Goal: Task Accomplishment & Management: Use online tool/utility

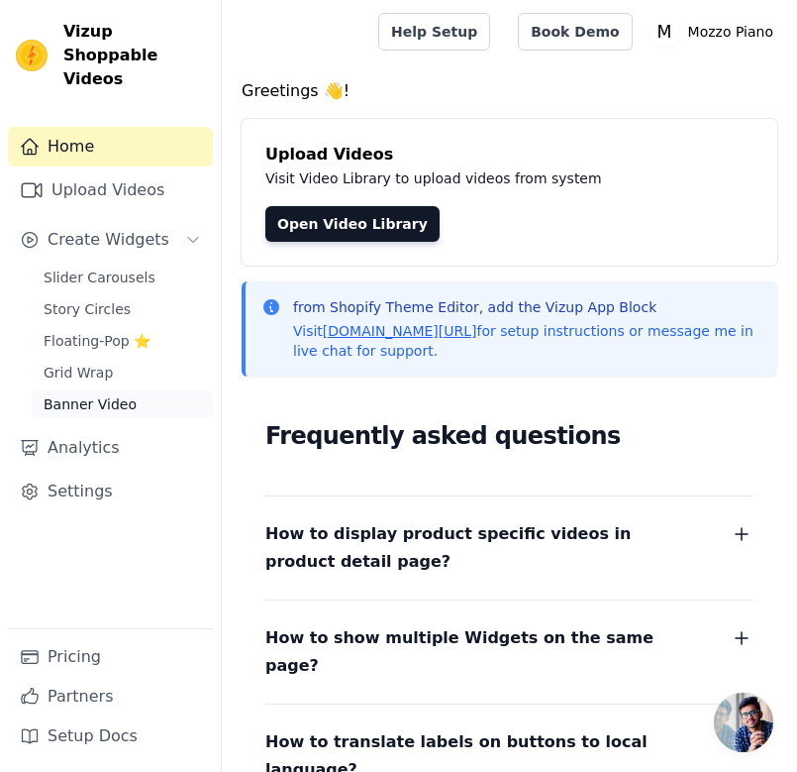
click at [98, 394] on span "Banner Video" at bounding box center [90, 404] width 93 height 20
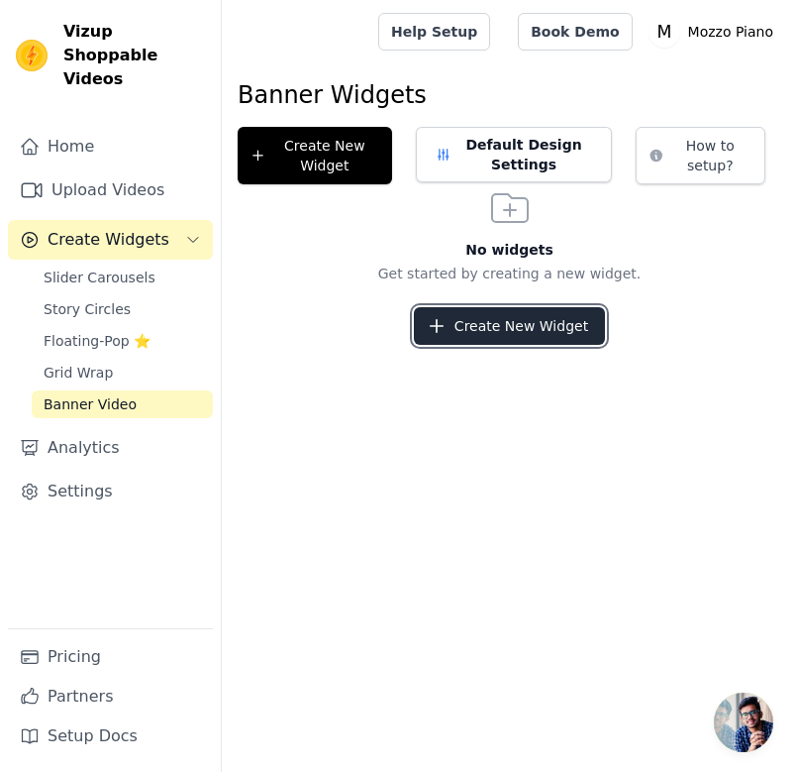
click at [522, 323] on button "Create New Widget" at bounding box center [509, 326] width 191 height 38
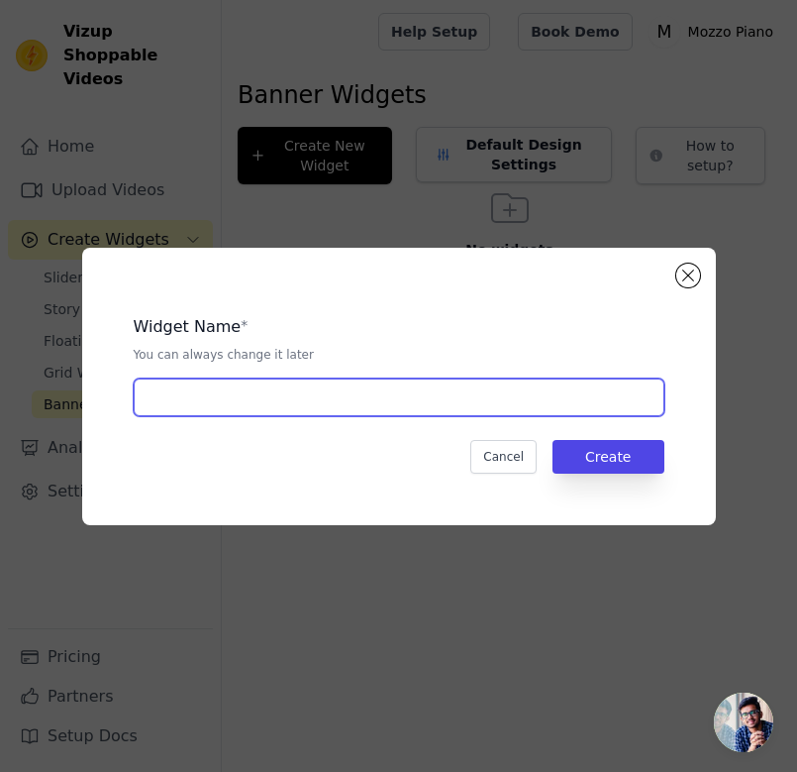
click at [455, 397] on input "text" at bounding box center [399, 397] width 531 height 38
type input "top of the products"
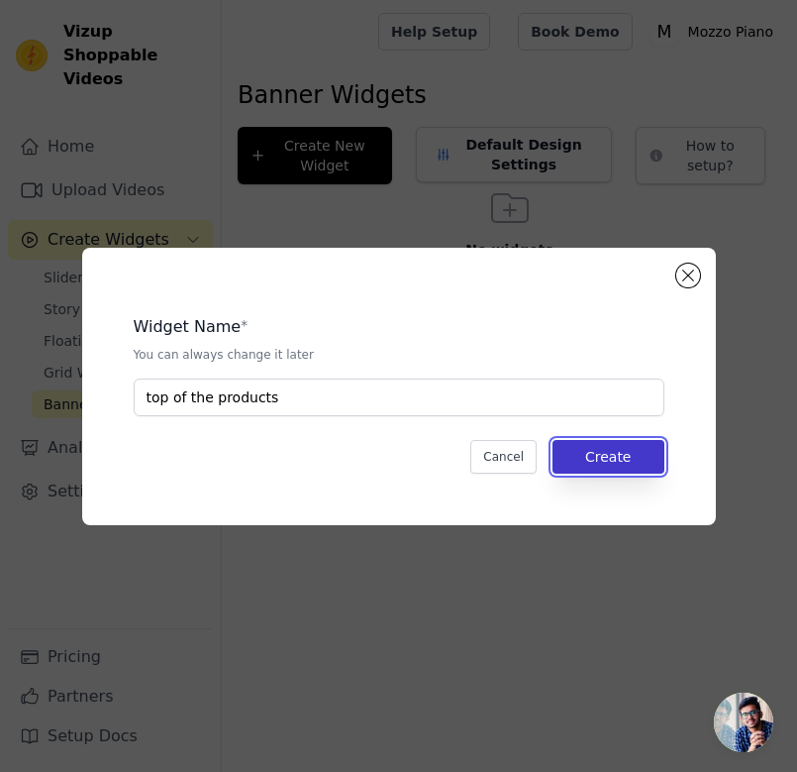
click at [611, 455] on button "Create" at bounding box center [609, 457] width 112 height 34
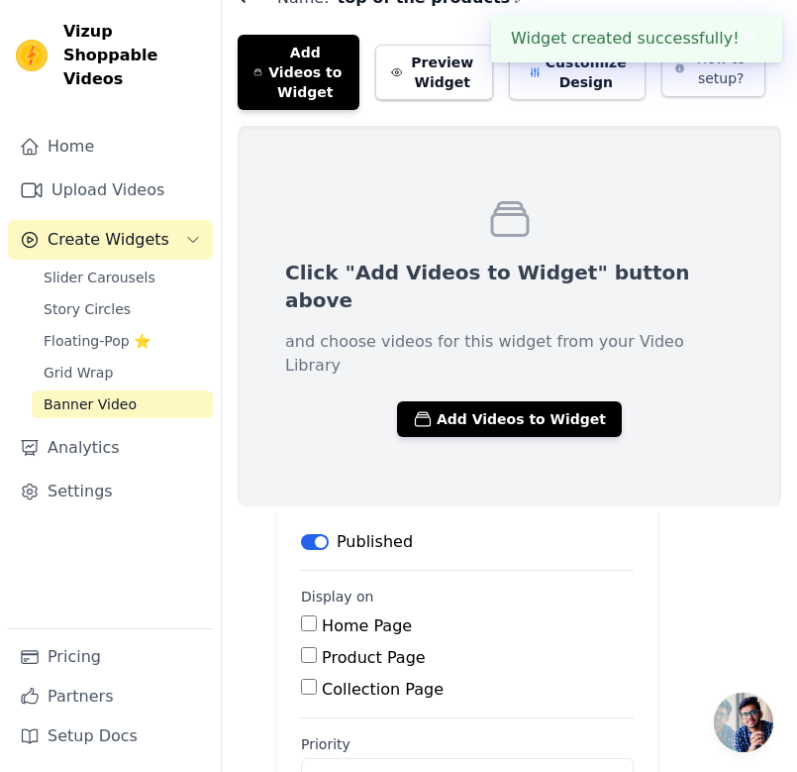
scroll to position [138, 0]
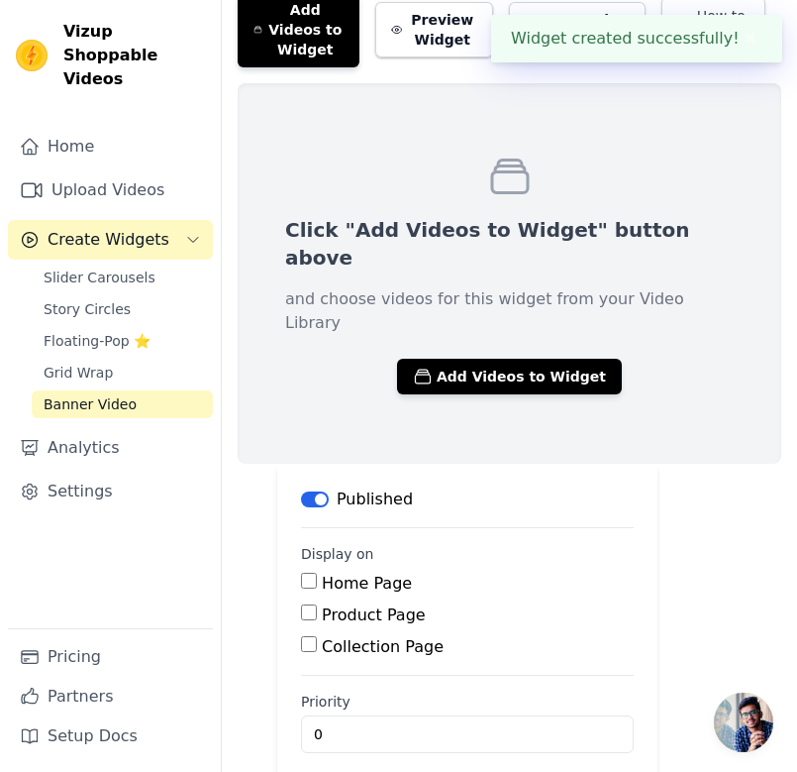
click at [346, 605] on label "Product Page" at bounding box center [374, 614] width 104 height 19
click at [317, 604] on input "Product Page" at bounding box center [309, 612] width 16 height 16
checkbox input "true"
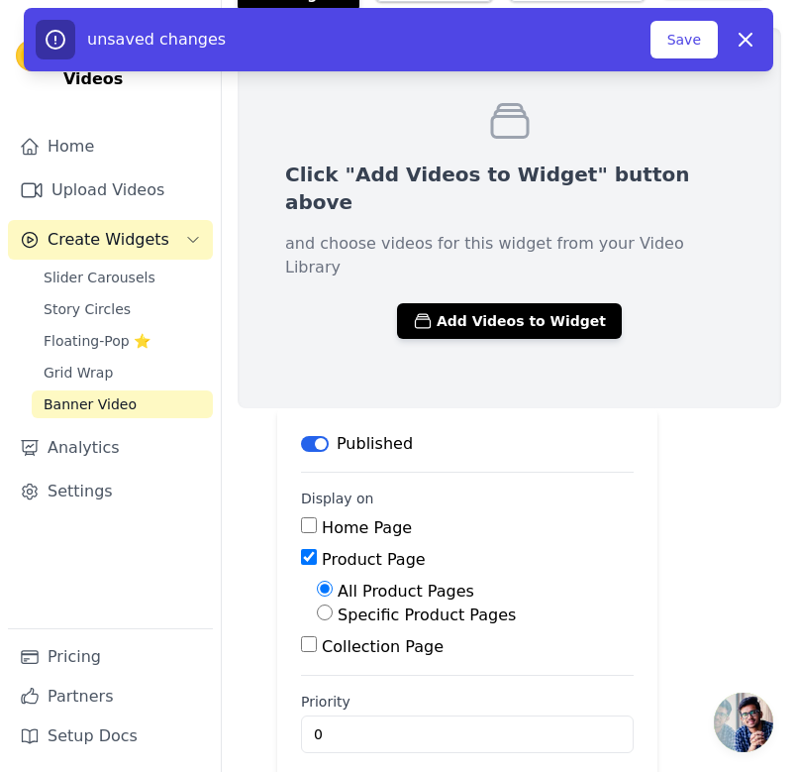
scroll to position [0, 0]
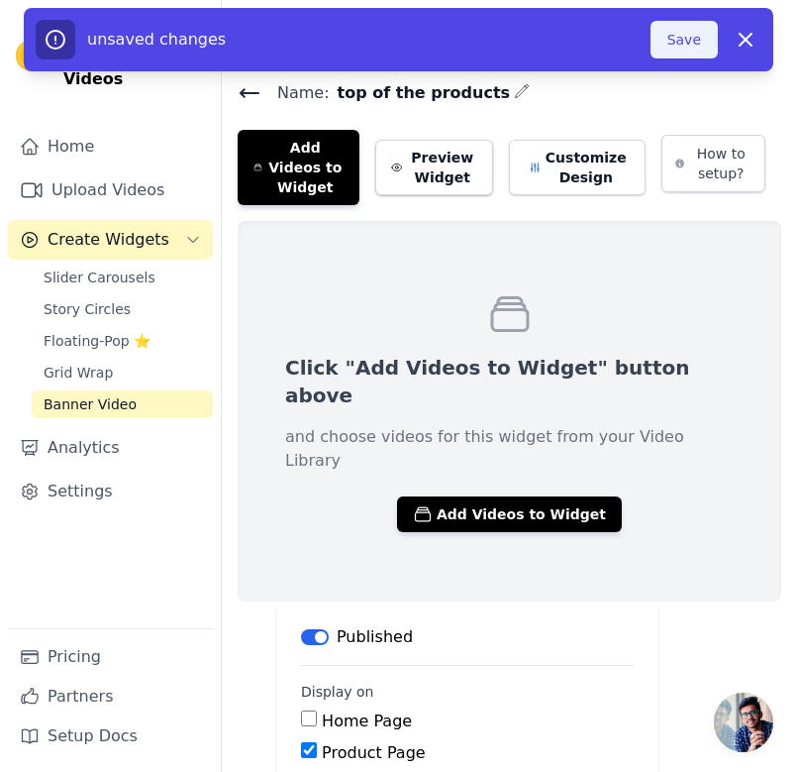
click at [679, 43] on button "Save" at bounding box center [684, 40] width 67 height 38
click at [680, 33] on button "Save" at bounding box center [684, 40] width 67 height 38
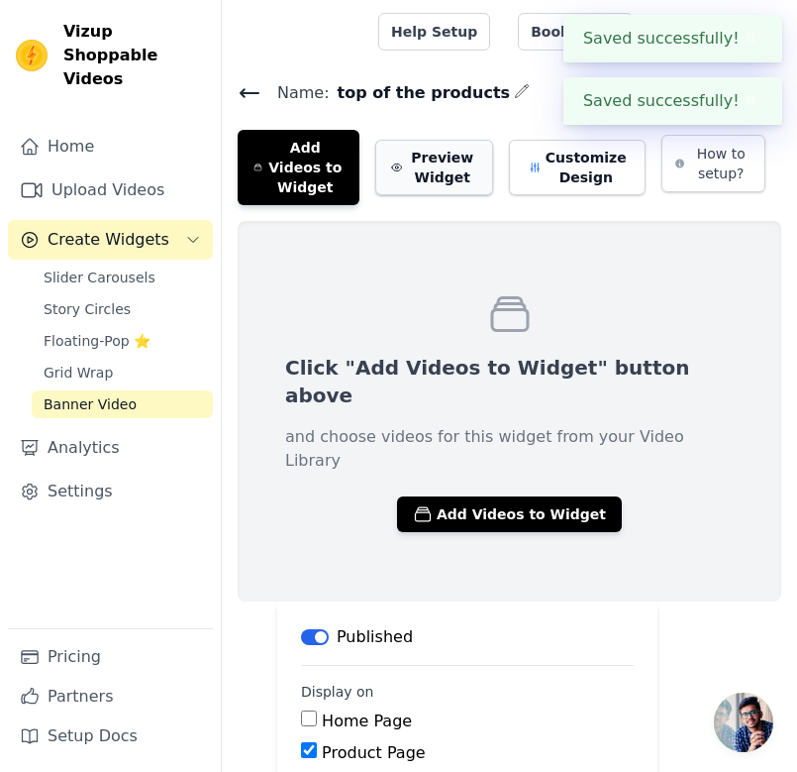
click at [452, 174] on button "Preview Widget" at bounding box center [434, 167] width 118 height 55
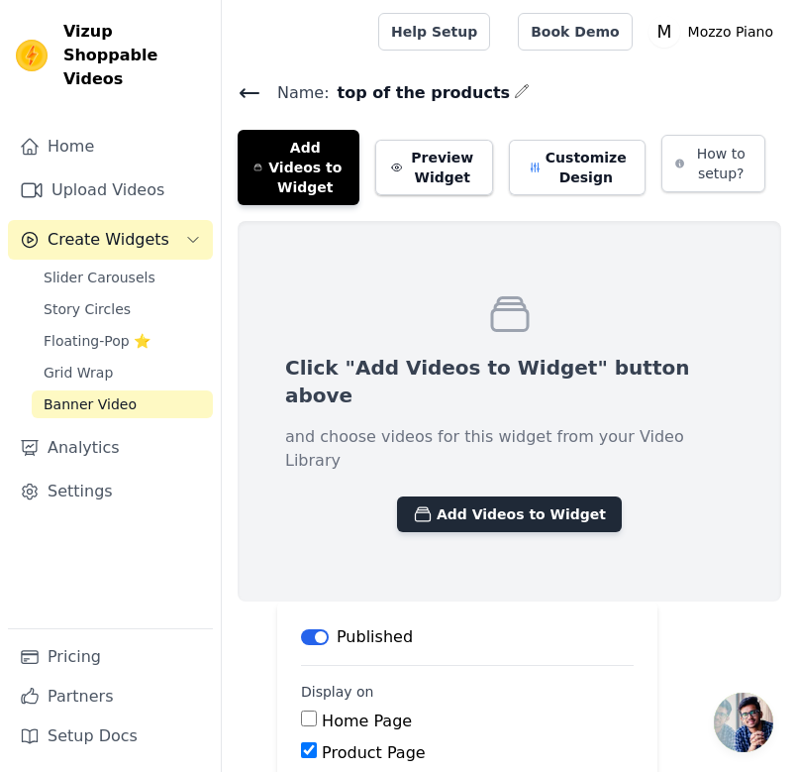
click at [432, 496] on button "Add Videos to Widget" at bounding box center [509, 514] width 225 height 36
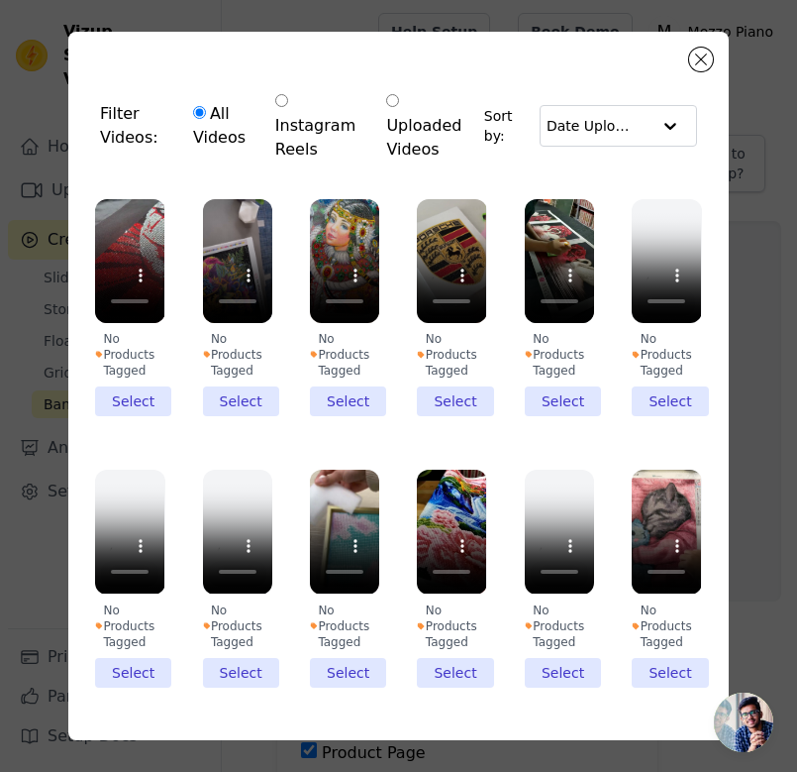
click at [738, 284] on div "Filter Videos: All Videos Instagram Reels Uploaded Videos Sort by: Date Uploade…" at bounding box center [399, 386] width 734 height 772
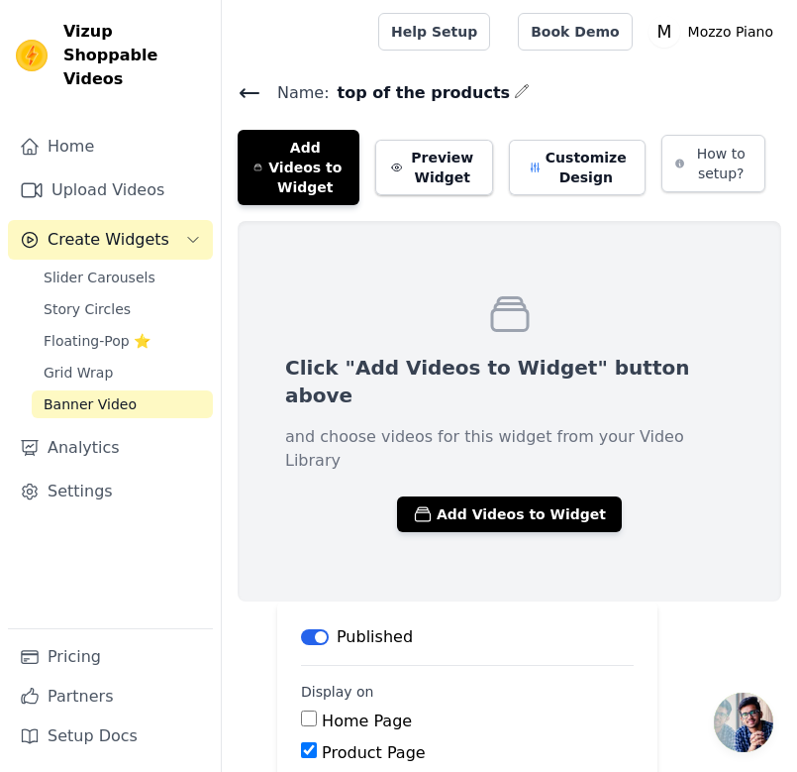
click at [247, 95] on icon at bounding box center [250, 93] width 24 height 24
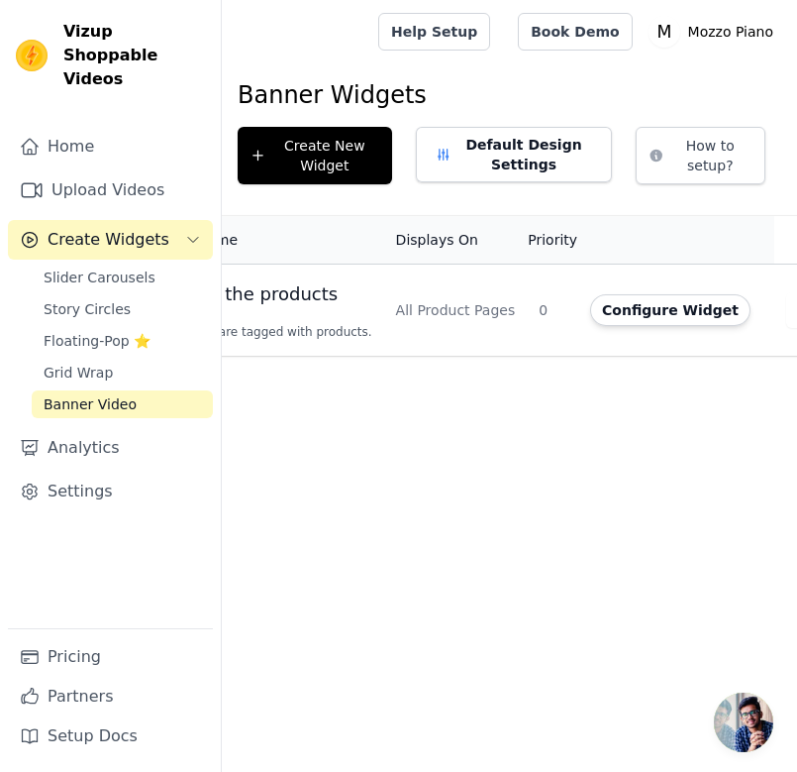
scroll to position [0, 145]
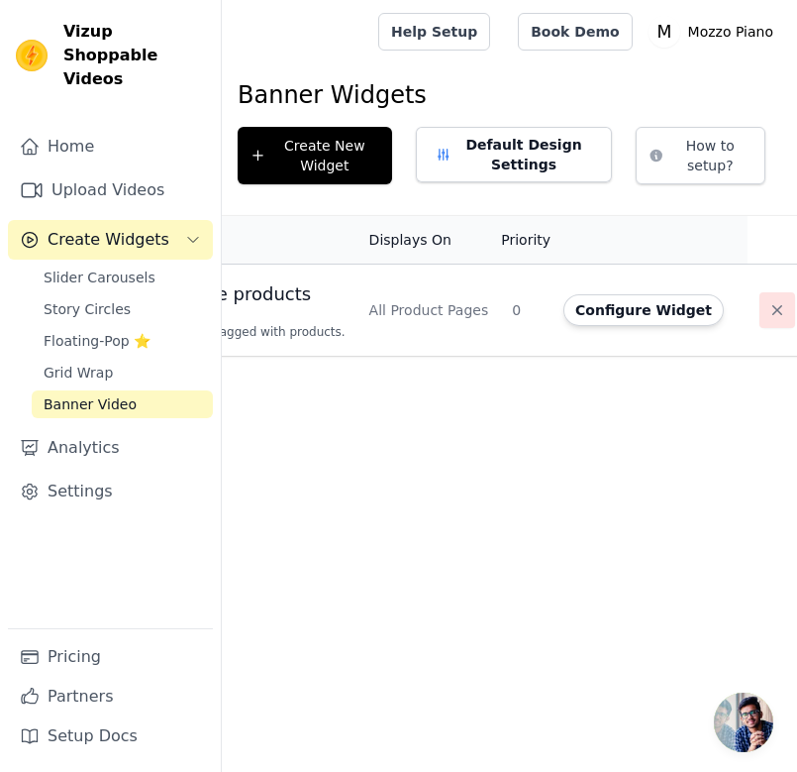
click at [768, 315] on icon "button" at bounding box center [778, 310] width 20 height 20
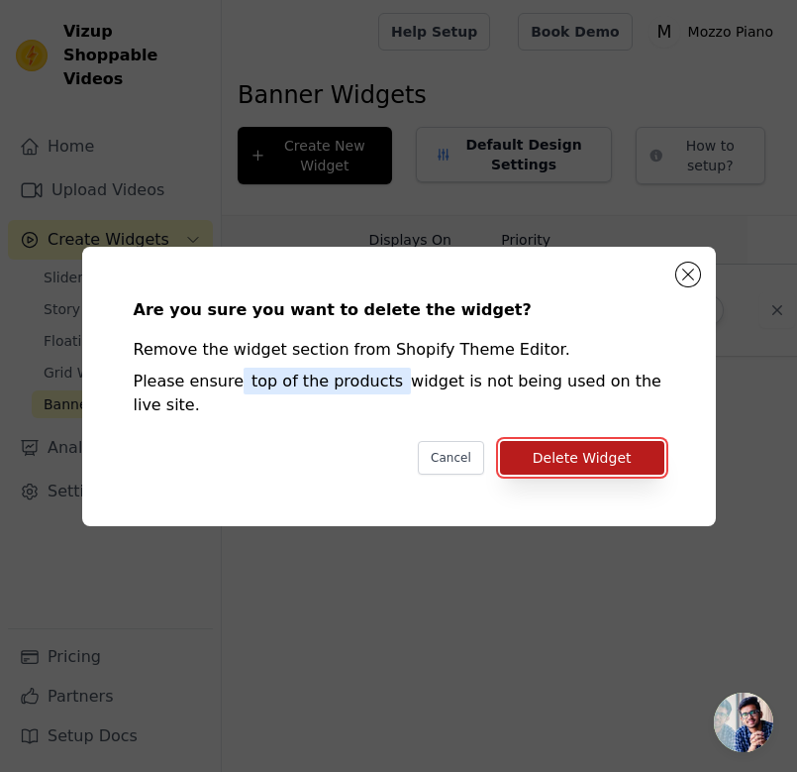
click at [551, 454] on button "Delete Widget" at bounding box center [582, 458] width 164 height 34
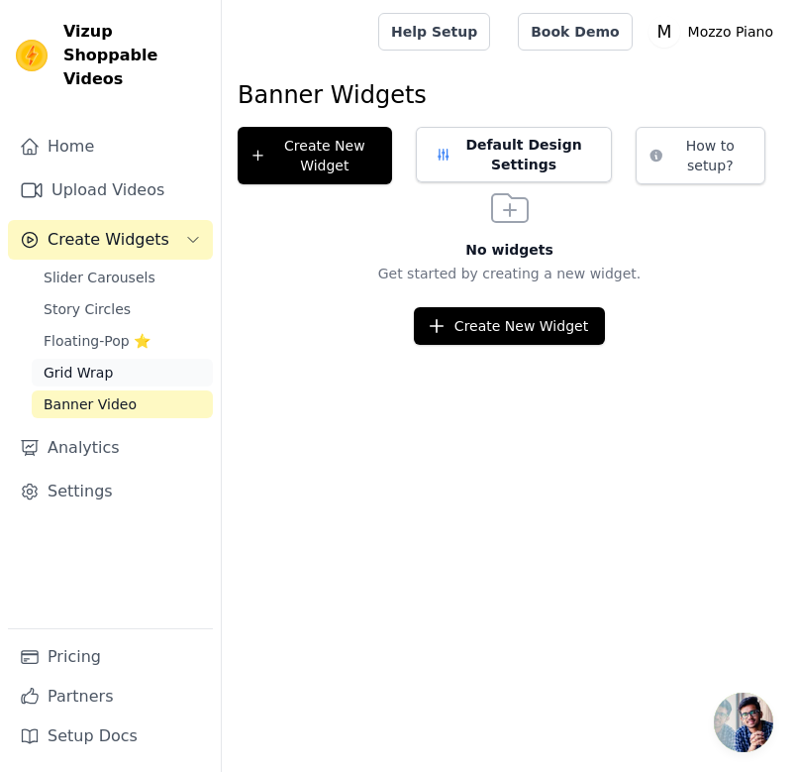
click at [91, 362] on span "Grid Wrap" at bounding box center [78, 372] width 69 height 20
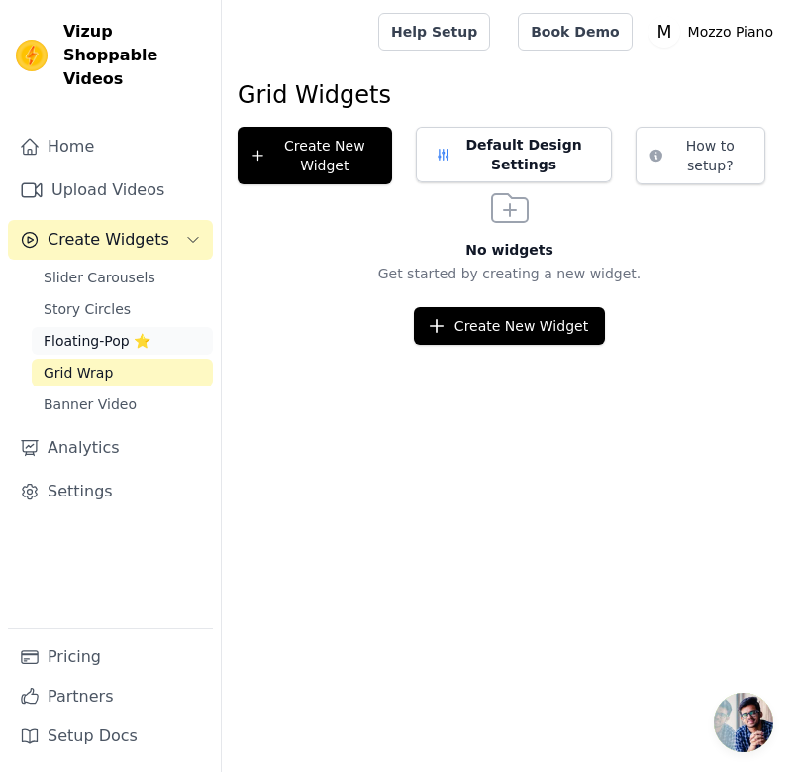
click at [67, 331] on span "Floating-Pop ⭐" at bounding box center [97, 341] width 107 height 20
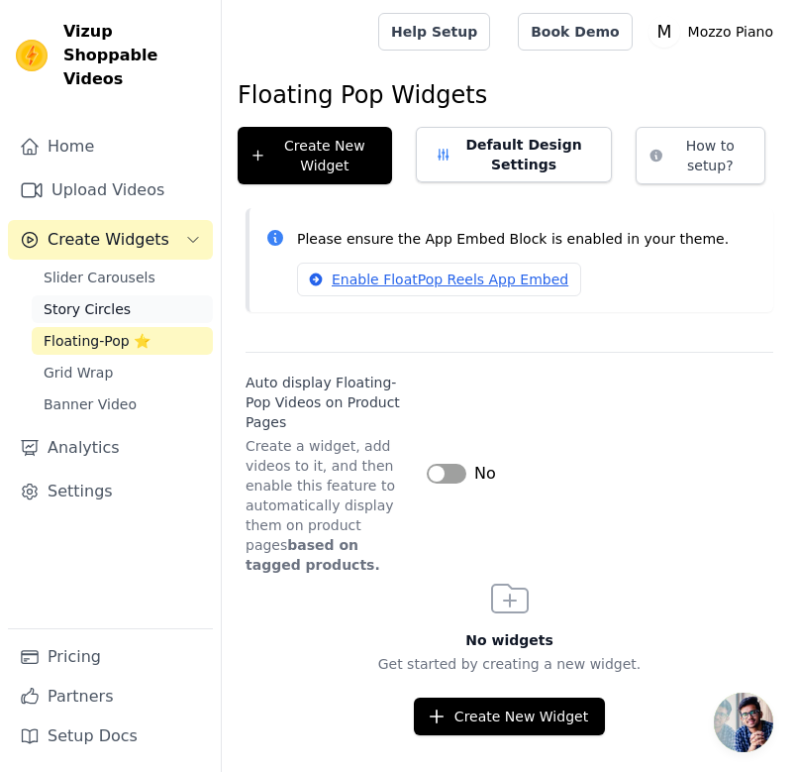
click at [67, 299] on span "Story Circles" at bounding box center [87, 309] width 87 height 20
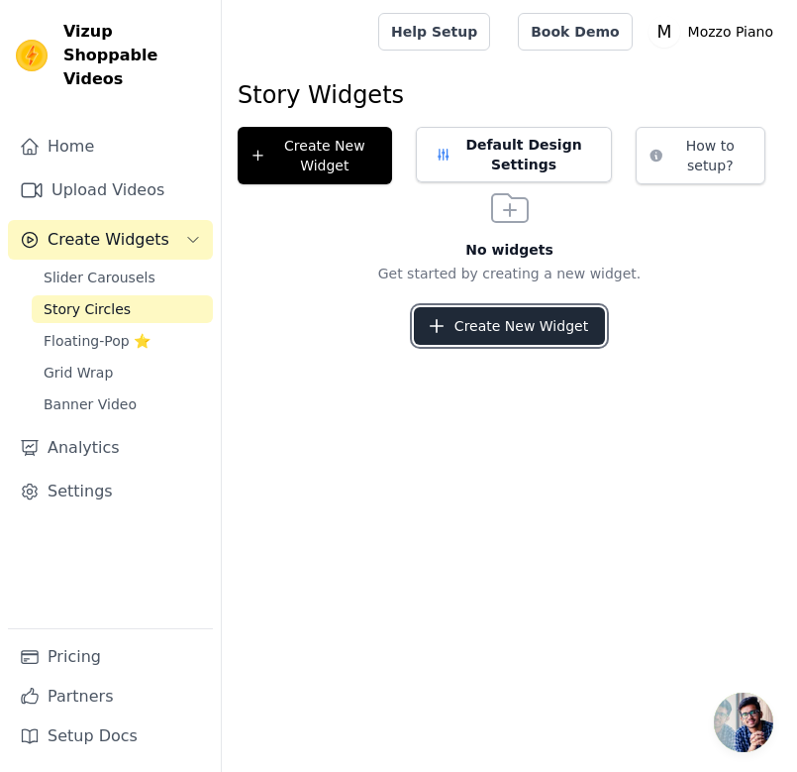
click at [533, 320] on button "Create New Widget" at bounding box center [509, 326] width 191 height 38
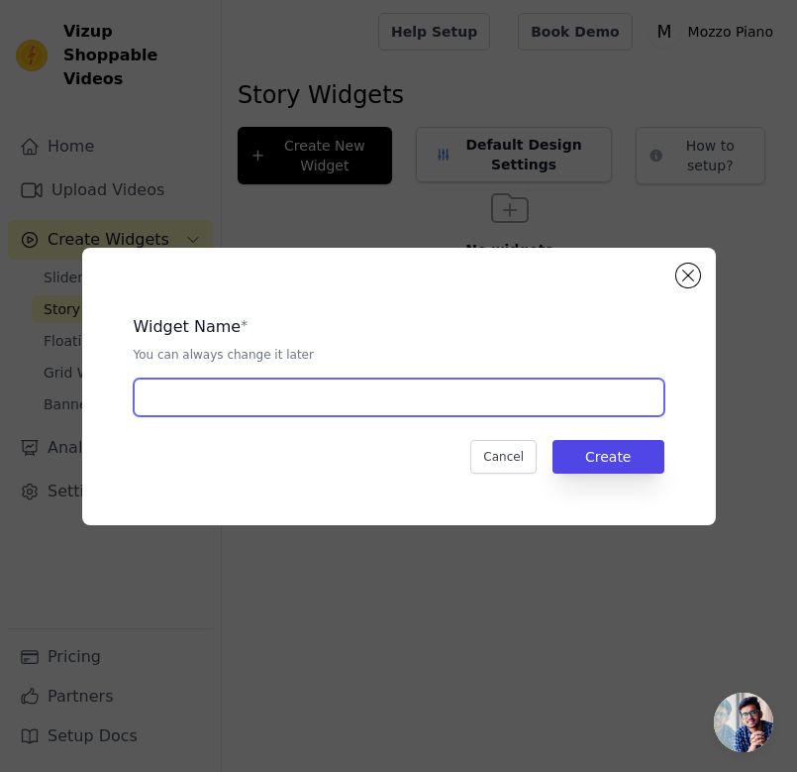
click at [331, 408] on input "text" at bounding box center [399, 397] width 531 height 38
paste input "E2C8F3"
drag, startPoint x: 322, startPoint y: 408, endPoint x: 134, endPoint y: 390, distance: 189.0
click at [134, 390] on input "E2C8F3" at bounding box center [399, 397] width 531 height 38
type input "top of the product page"
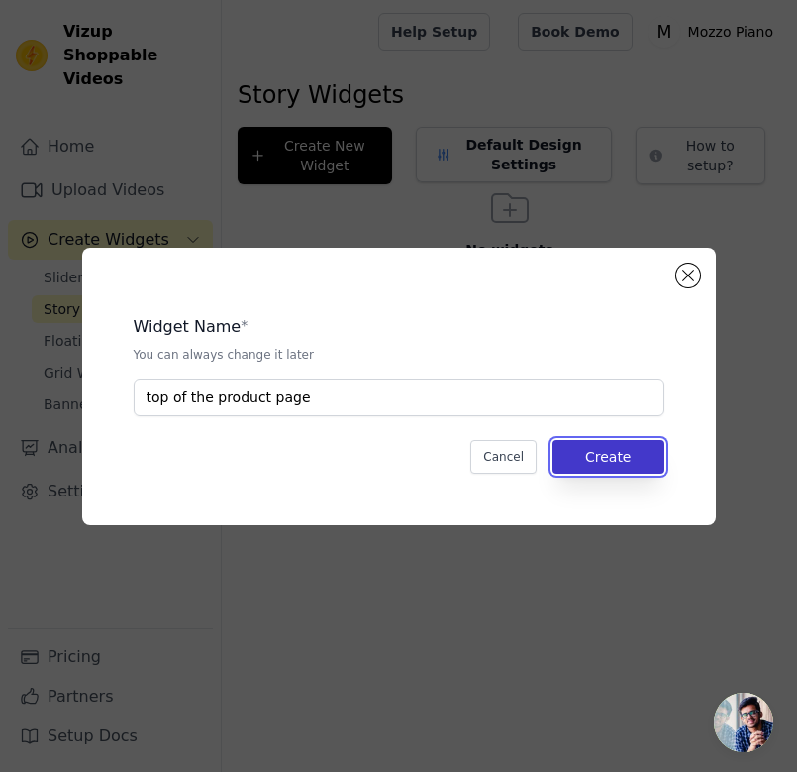
click at [612, 461] on button "Create" at bounding box center [609, 457] width 112 height 34
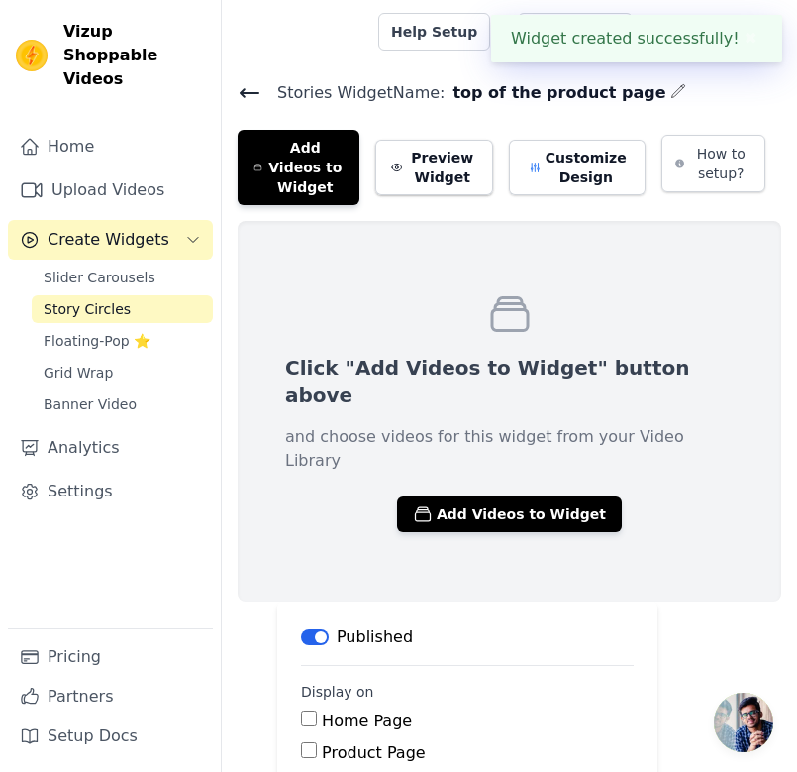
scroll to position [138, 0]
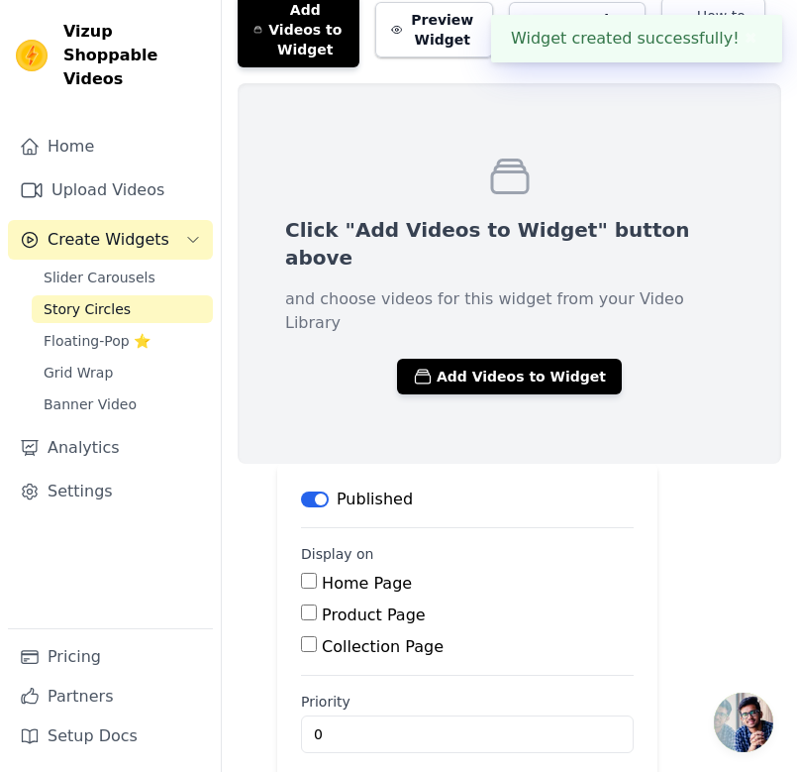
click at [322, 605] on label "Product Page" at bounding box center [374, 614] width 104 height 19
click at [317, 604] on input "Product Page" at bounding box center [309, 612] width 16 height 16
checkbox input "true"
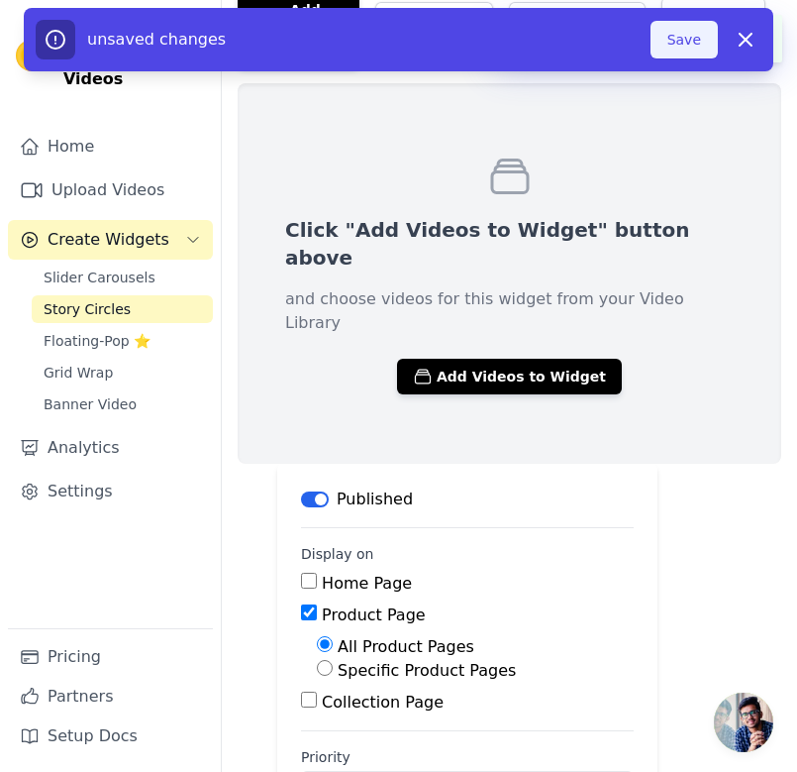
click at [689, 44] on button "Save" at bounding box center [684, 40] width 67 height 38
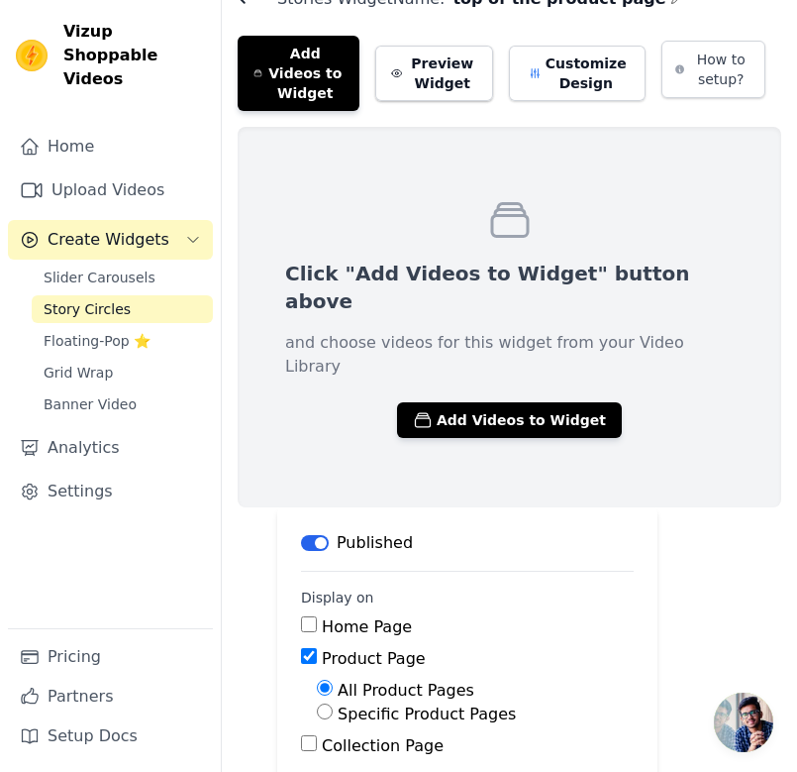
scroll to position [88, 0]
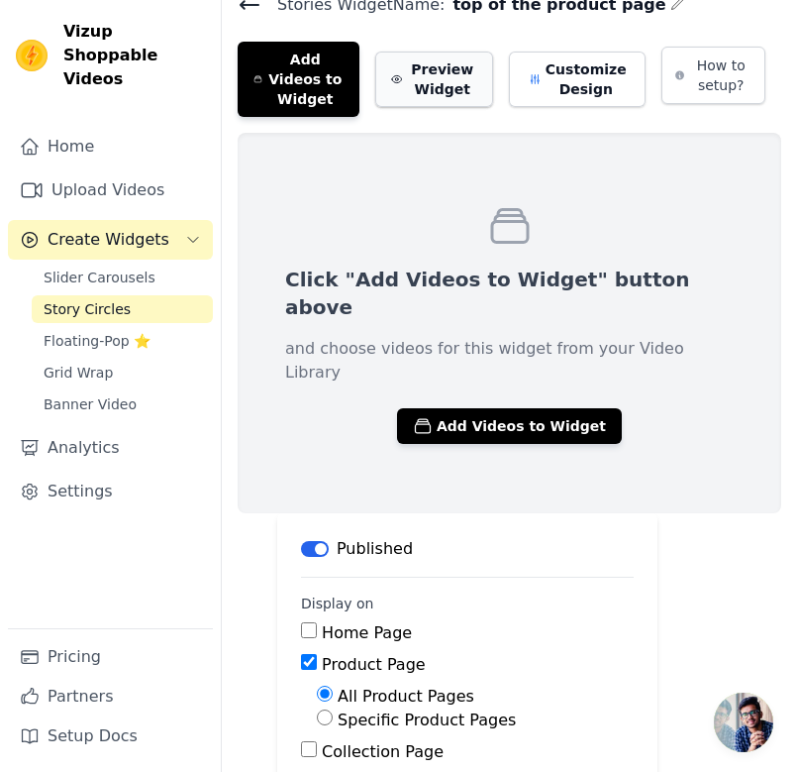
click at [445, 62] on button "Preview Widget" at bounding box center [434, 79] width 118 height 55
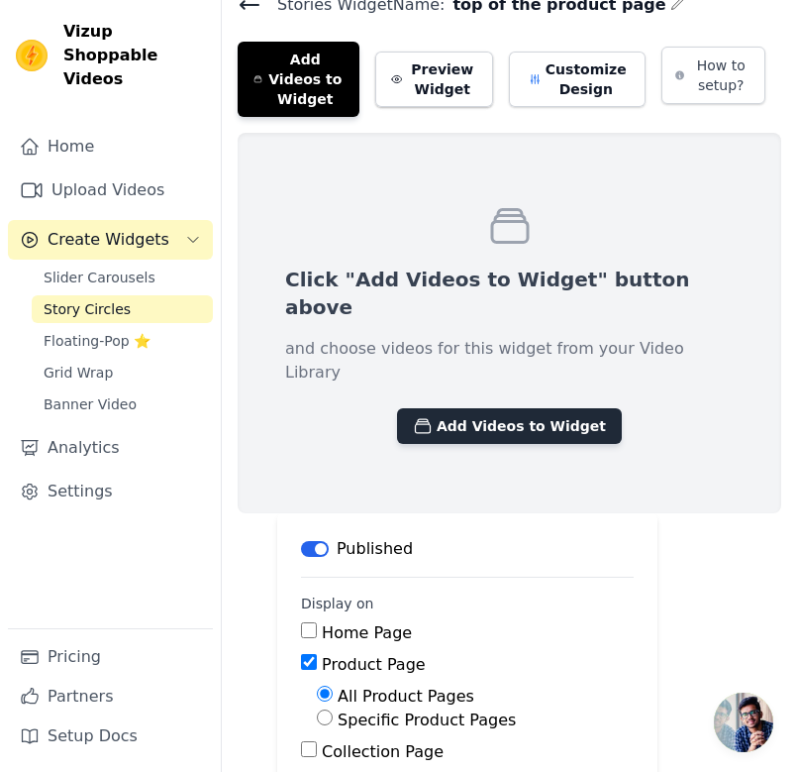
click at [540, 408] on button "Add Videos to Widget" at bounding box center [509, 426] width 225 height 36
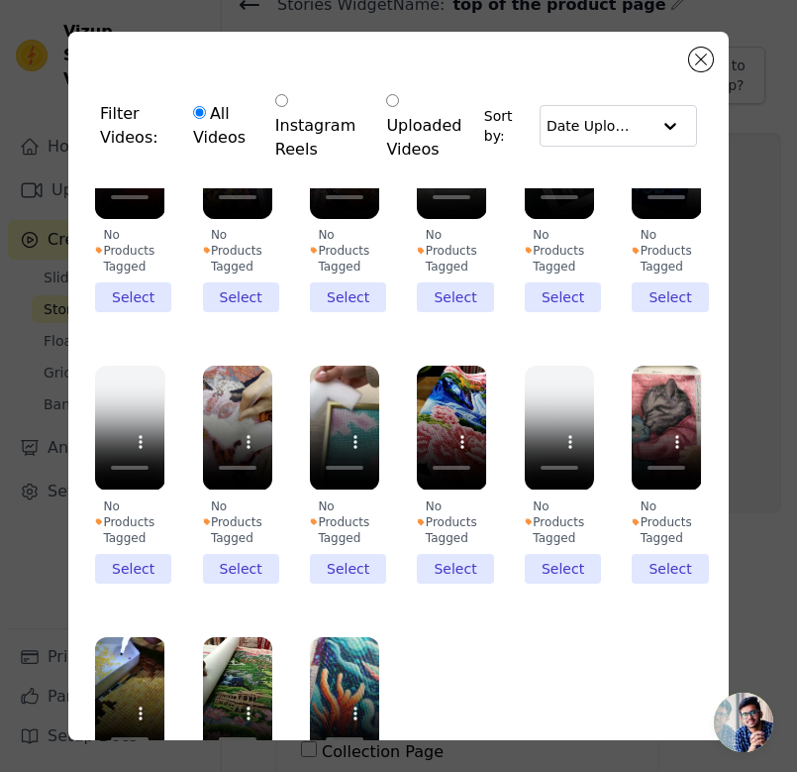
scroll to position [139, 0]
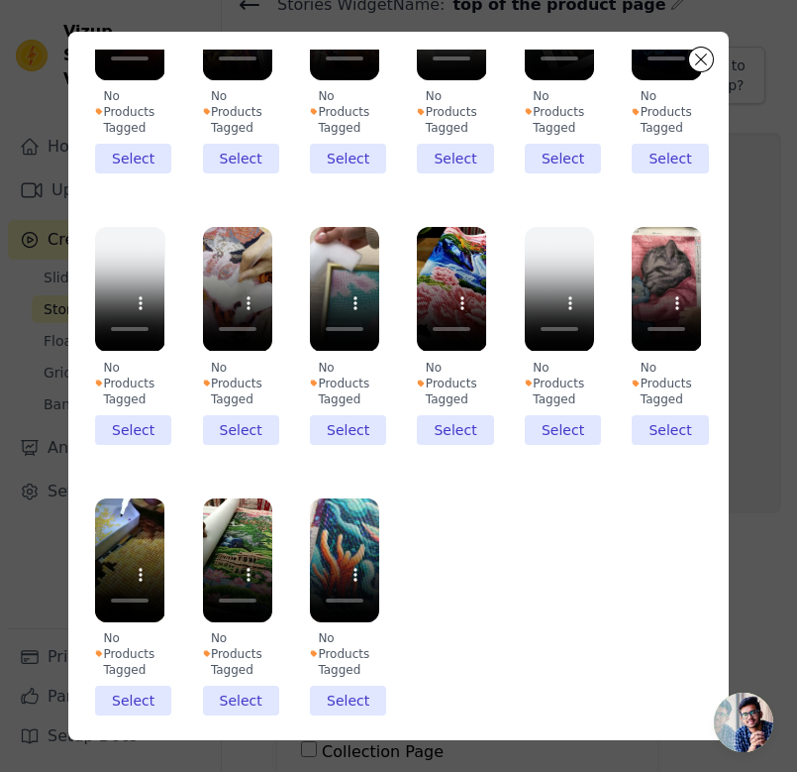
click at [255, 693] on li "No Products Tagged Select" at bounding box center [237, 606] width 69 height 217
click at [0, 0] on input "No Products Tagged Select" at bounding box center [0, 0] width 0 height 0
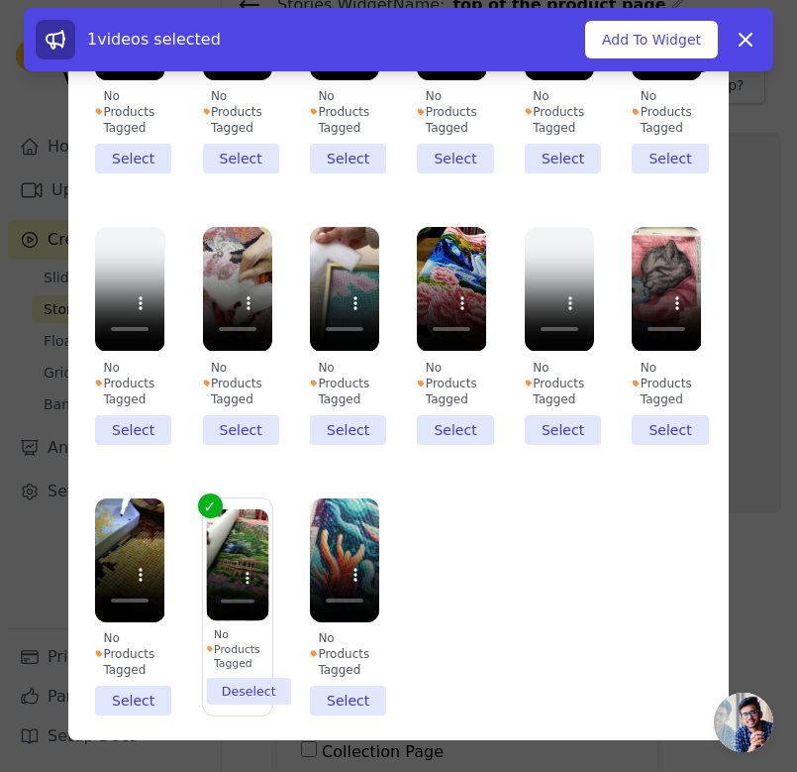
click at [329, 689] on li "No Products Tagged Select" at bounding box center [344, 606] width 69 height 217
click at [0, 0] on input "No Products Tagged Select" at bounding box center [0, 0] width 0 height 0
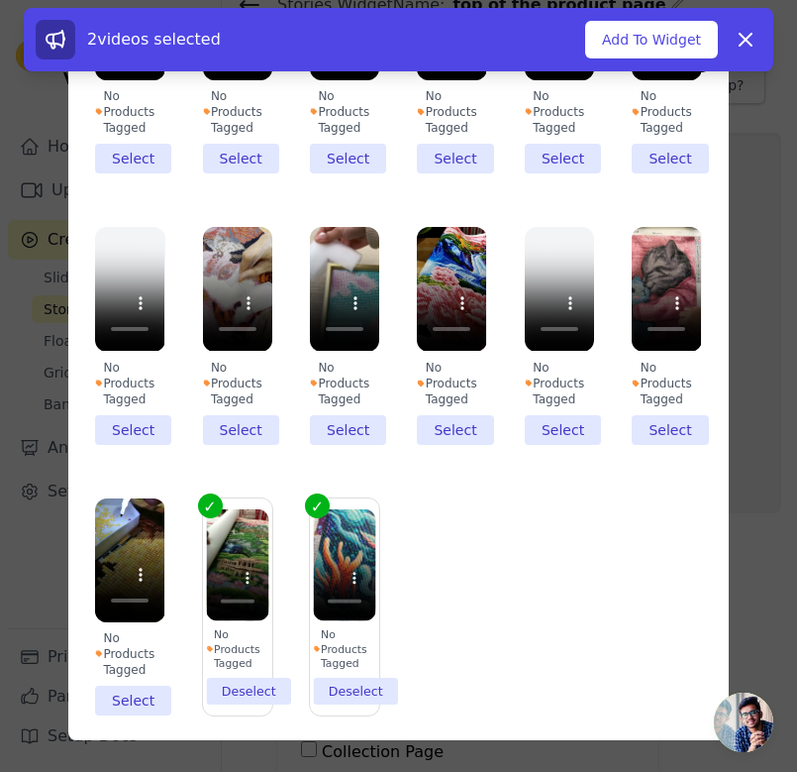
scroll to position [0, 0]
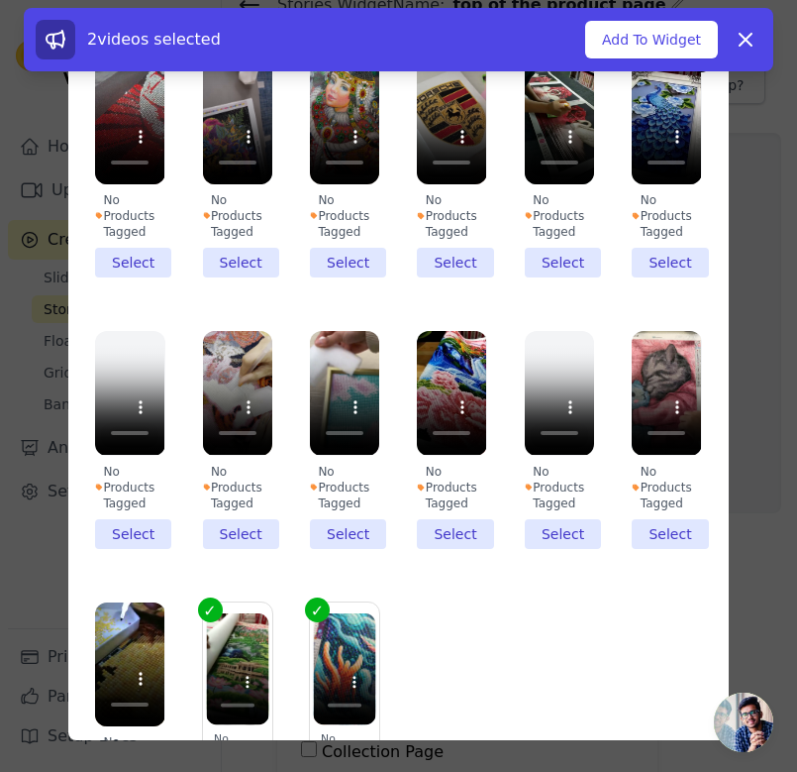
click at [242, 538] on li "No Products Tagged Select" at bounding box center [237, 439] width 69 height 217
click at [0, 0] on input "No Products Tagged Select" at bounding box center [0, 0] width 0 height 0
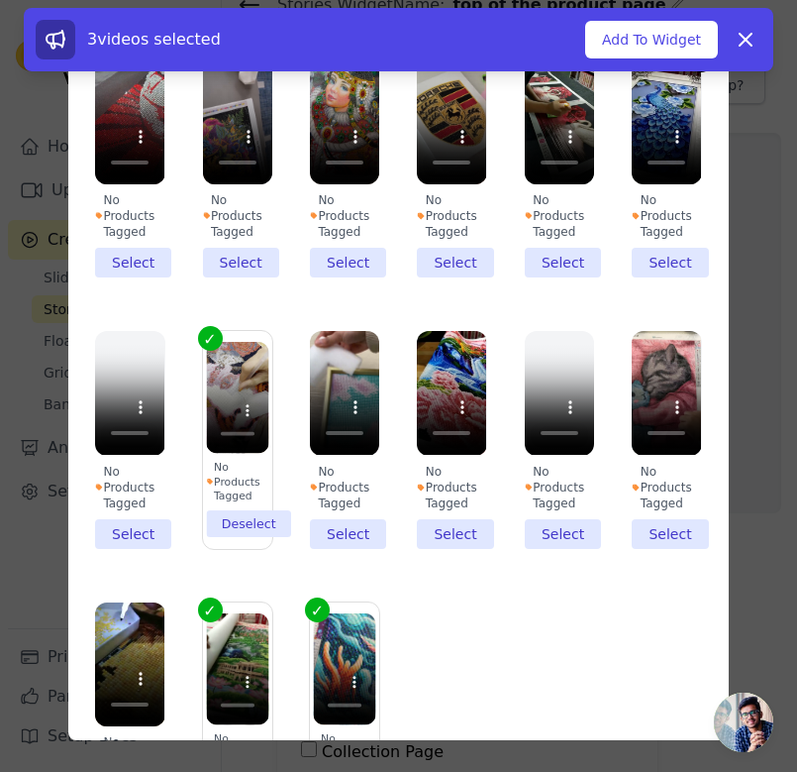
click at [445, 539] on li "No Products Tagged Select" at bounding box center [451, 439] width 69 height 217
click at [0, 0] on input "No Products Tagged Select" at bounding box center [0, 0] width 0 height 0
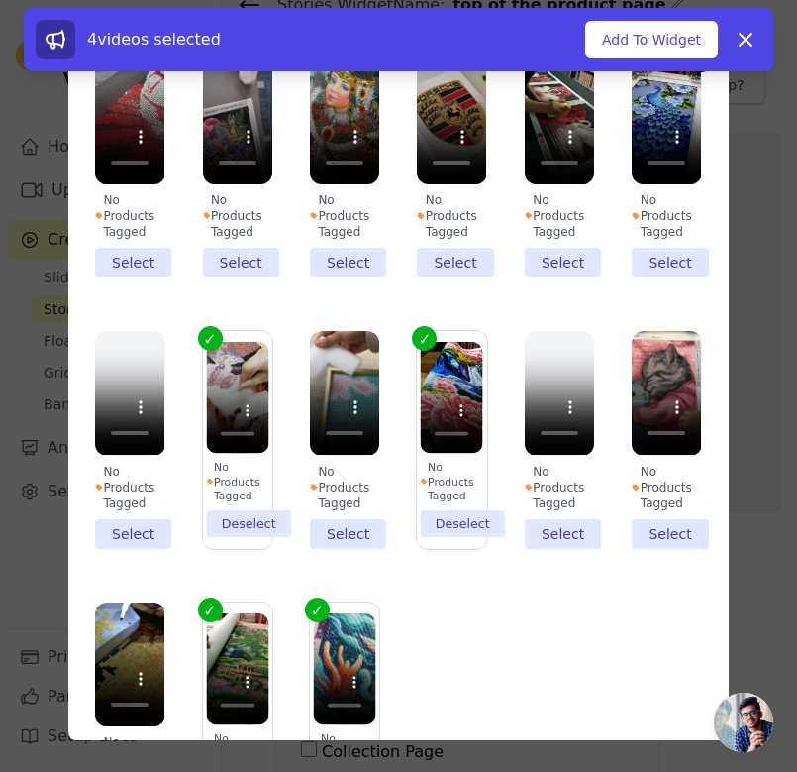
click at [445, 539] on label "No Products Tagged Deselect" at bounding box center [451, 439] width 71 height 219
click at [0, 0] on input "No Products Tagged Deselect" at bounding box center [0, 0] width 0 height 0
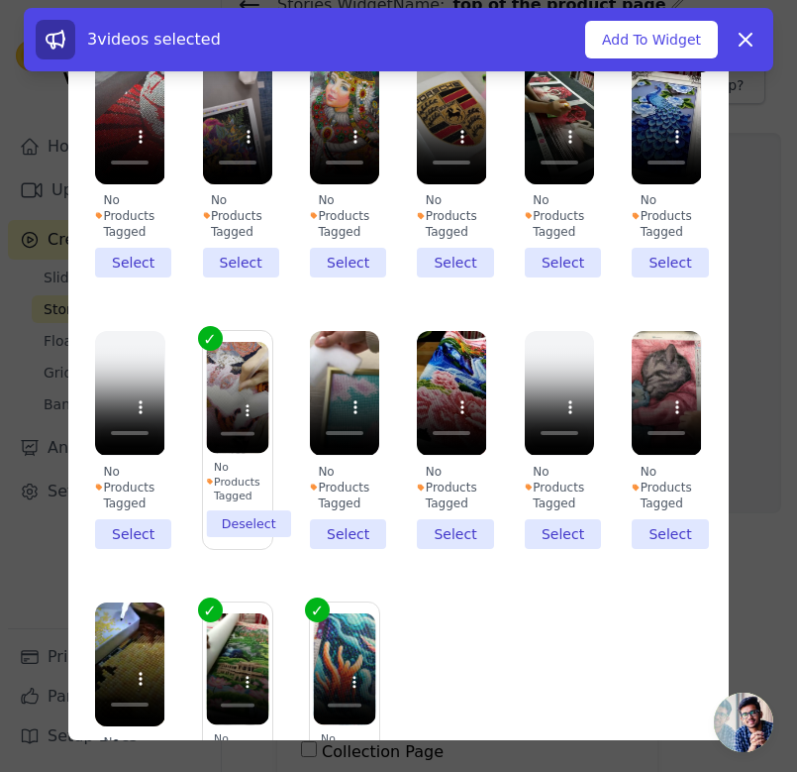
click at [684, 536] on li "No Products Tagged Select" at bounding box center [666, 439] width 69 height 217
click at [0, 0] on input "No Products Tagged Select" at bounding box center [0, 0] width 0 height 0
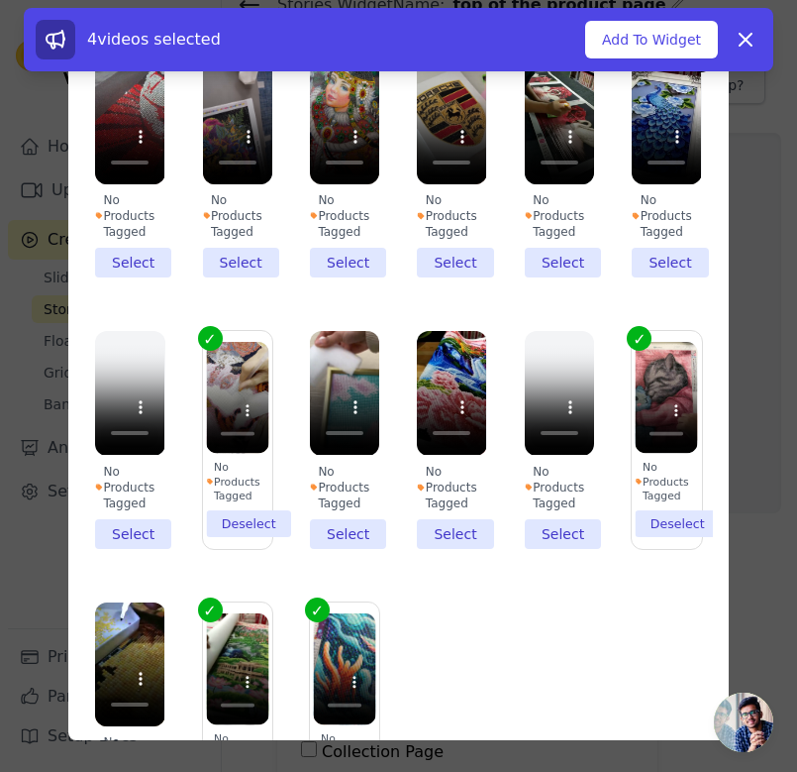
click at [674, 263] on li "No Products Tagged Select" at bounding box center [666, 168] width 69 height 217
click at [0, 0] on input "No Products Tagged Select" at bounding box center [0, 0] width 0 height 0
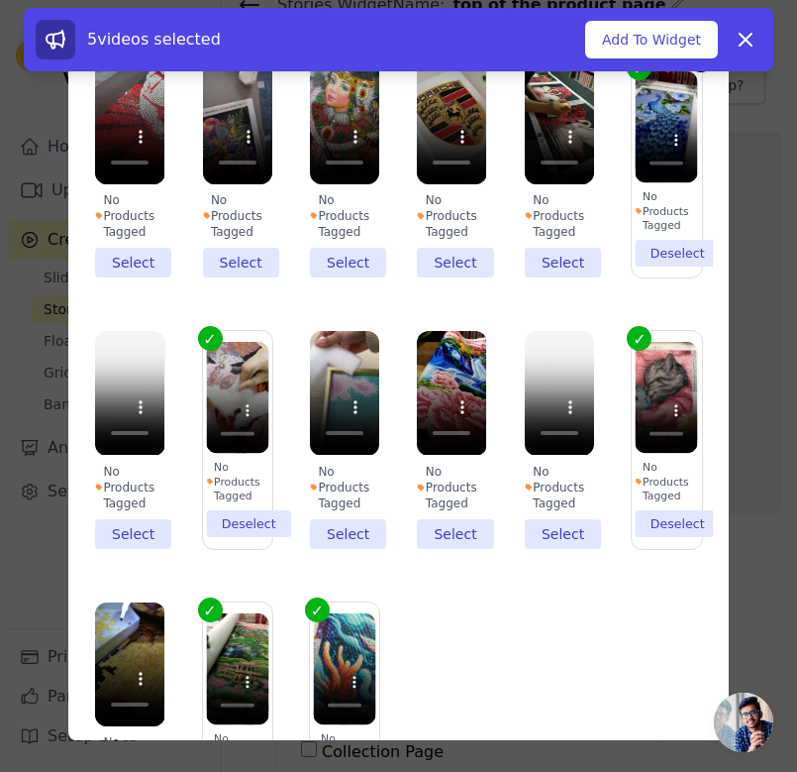
click at [456, 255] on li "No Products Tagged Select" at bounding box center [451, 168] width 69 height 217
click at [0, 0] on input "No Products Tagged Select" at bounding box center [0, 0] width 0 height 0
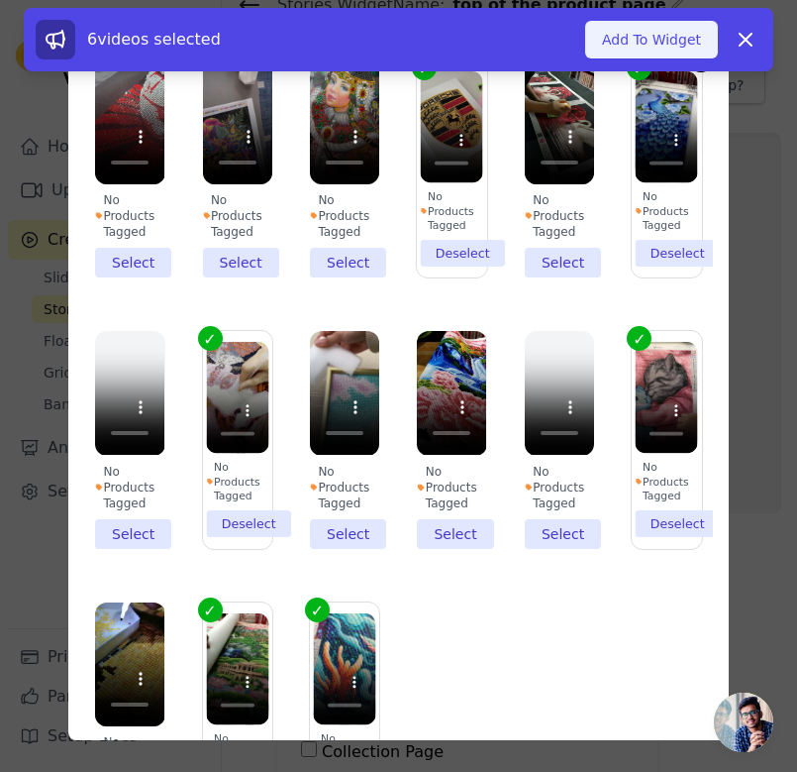
click at [674, 52] on button "Add To Widget" at bounding box center [651, 40] width 133 height 38
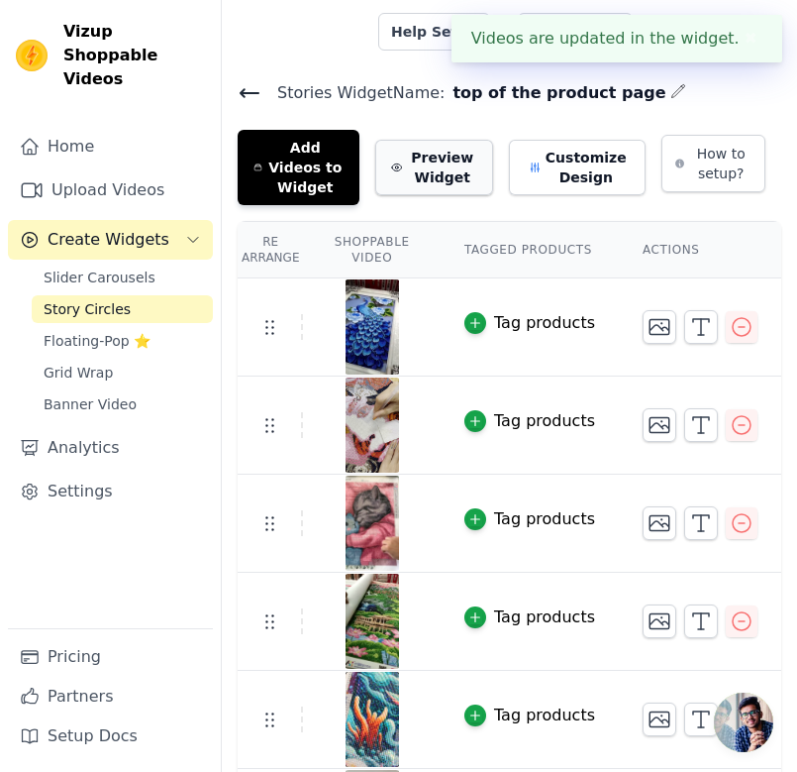
click at [451, 143] on button "Preview Widget" at bounding box center [434, 167] width 118 height 55
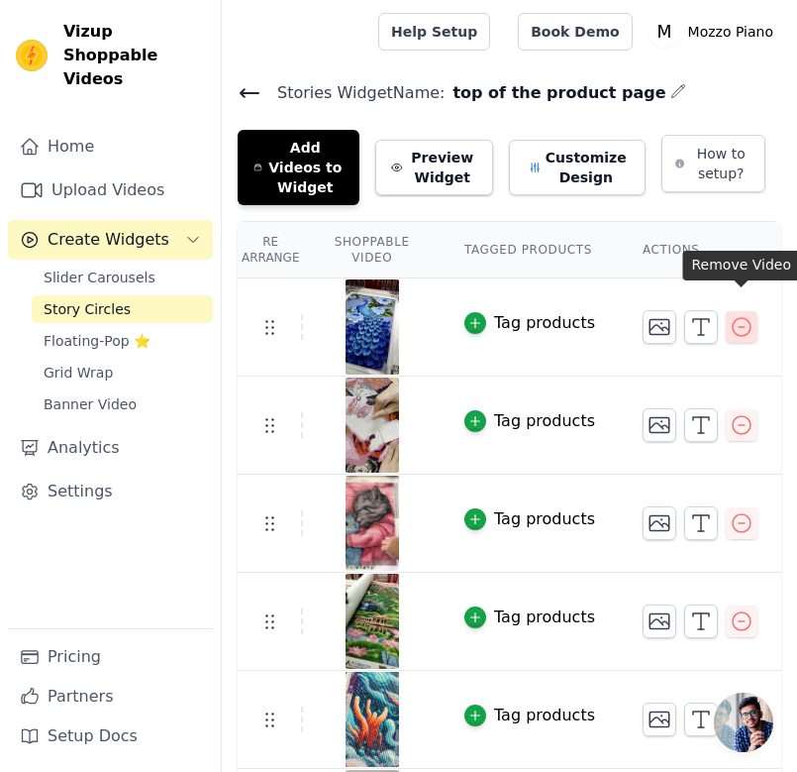
click at [746, 318] on icon "button" at bounding box center [742, 327] width 18 height 18
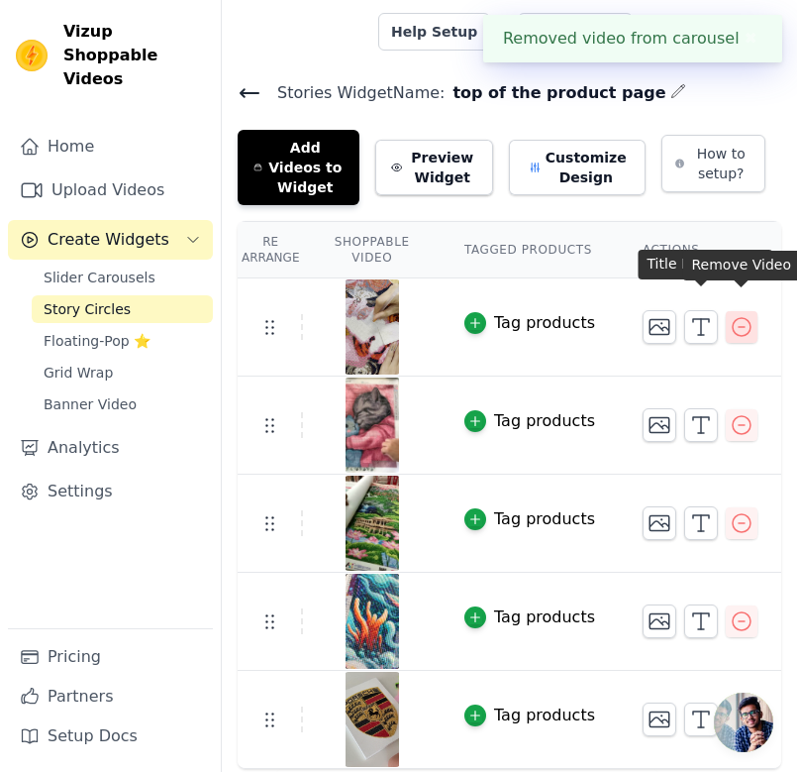
click at [737, 315] on icon "button" at bounding box center [742, 327] width 24 height 24
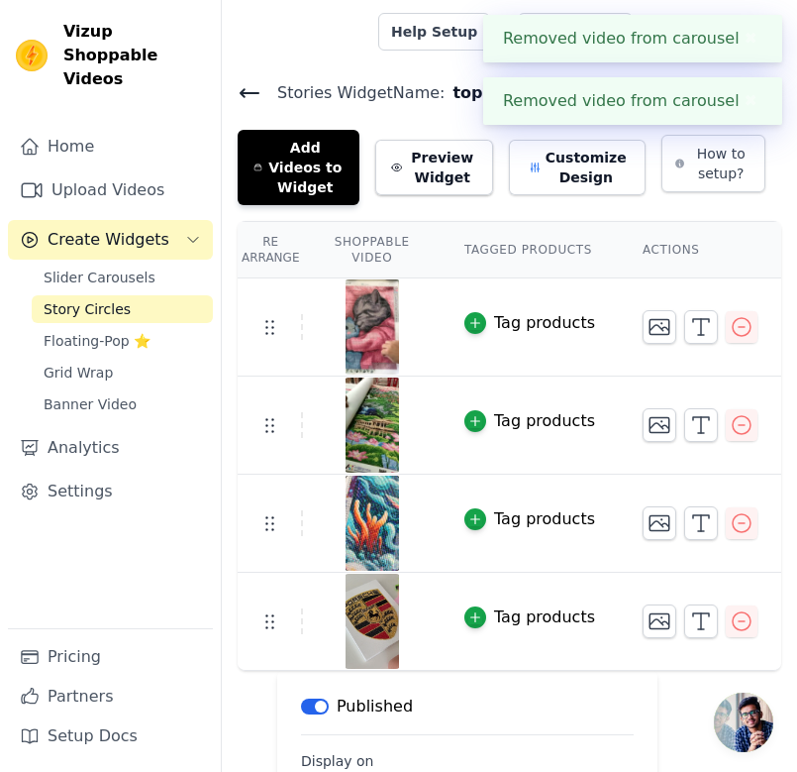
click at [737, 315] on icon "button" at bounding box center [742, 327] width 24 height 24
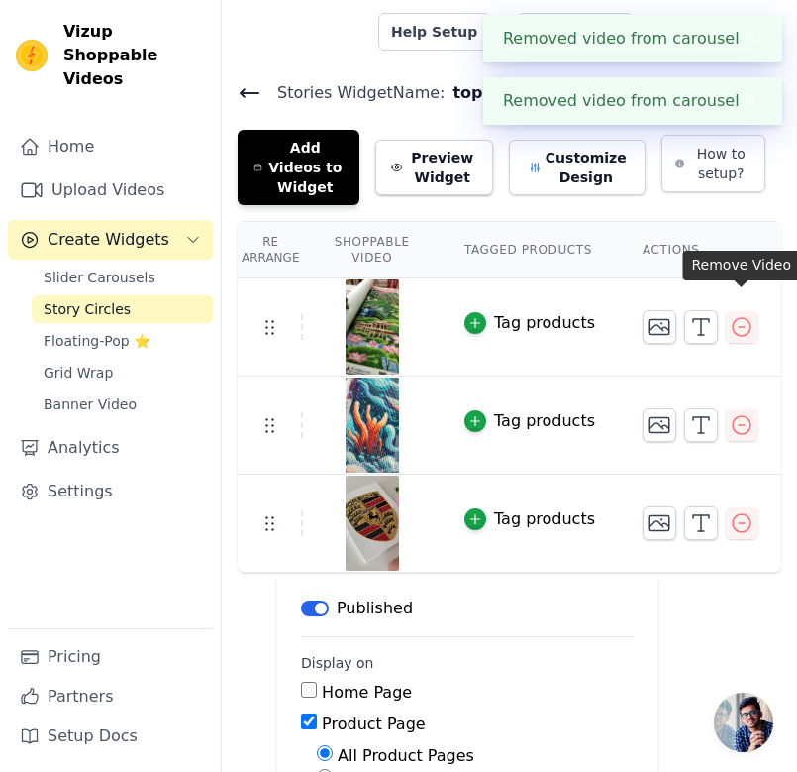
click at [737, 315] on icon "button" at bounding box center [742, 327] width 24 height 24
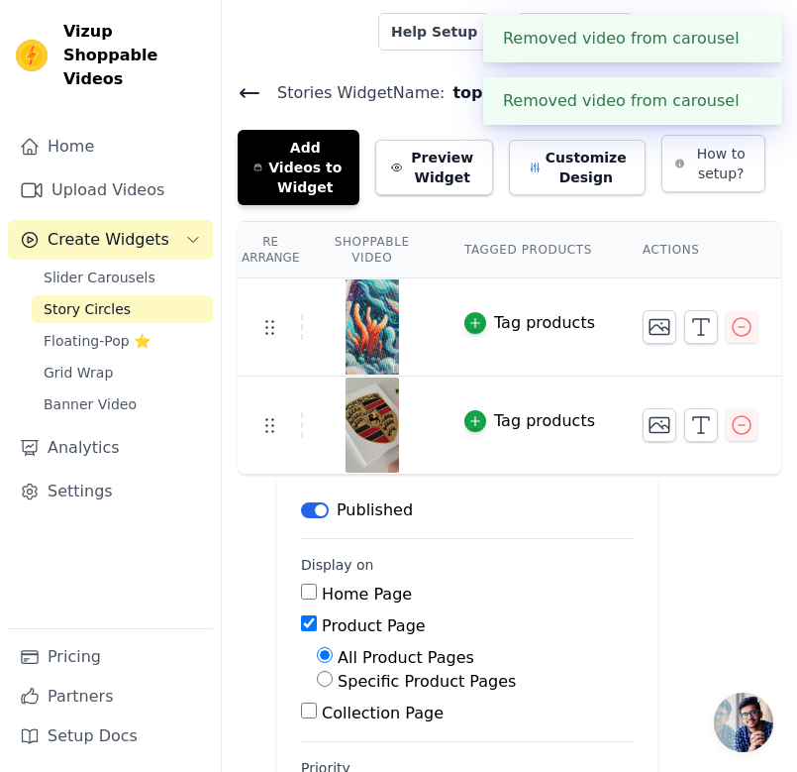
click at [737, 315] on icon "button" at bounding box center [742, 327] width 24 height 24
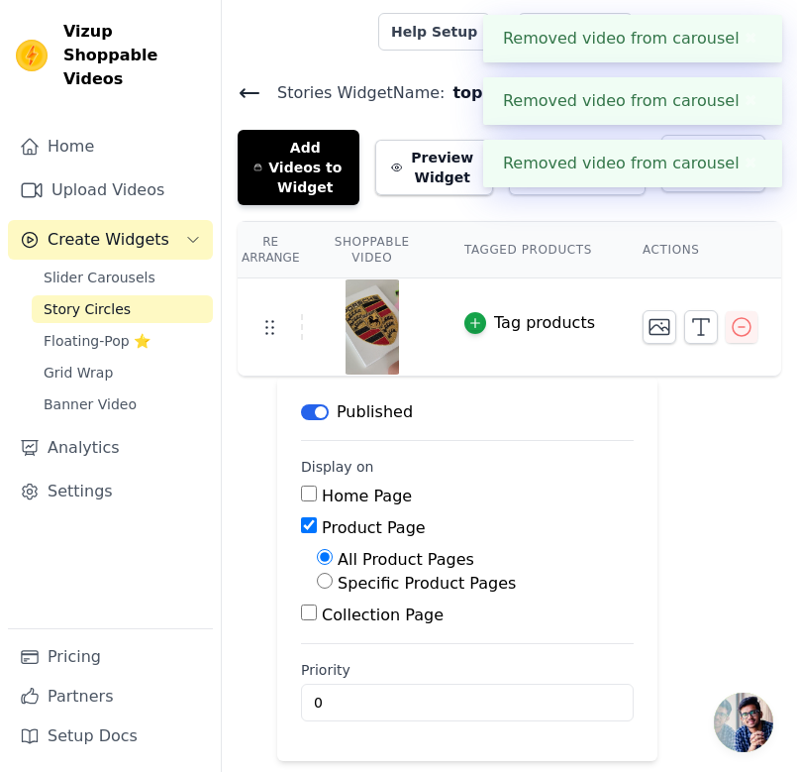
click at [737, 315] on icon "button" at bounding box center [742, 327] width 24 height 24
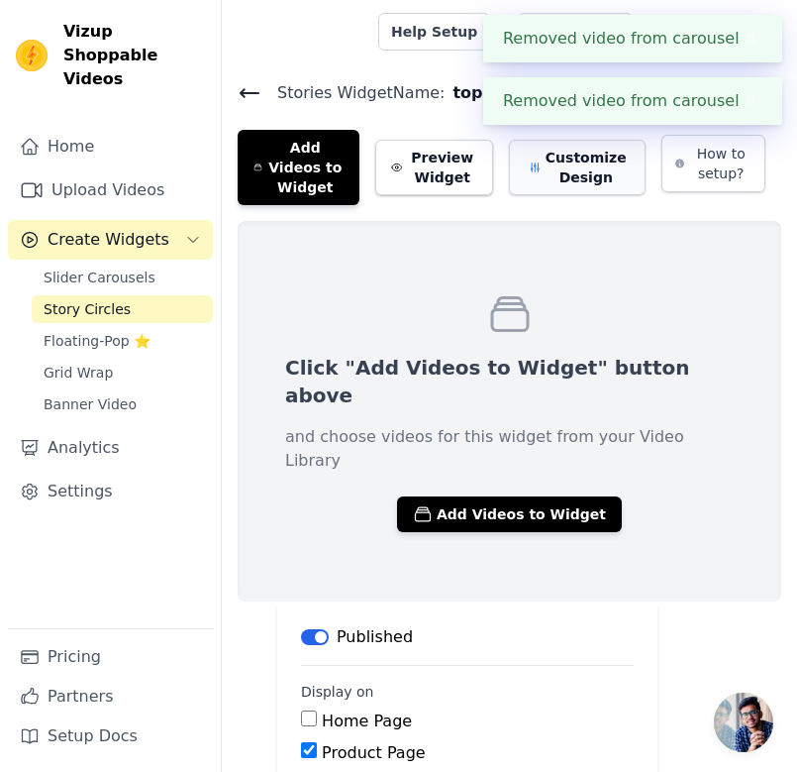
click at [584, 149] on button "Customize Design" at bounding box center [577, 167] width 137 height 55
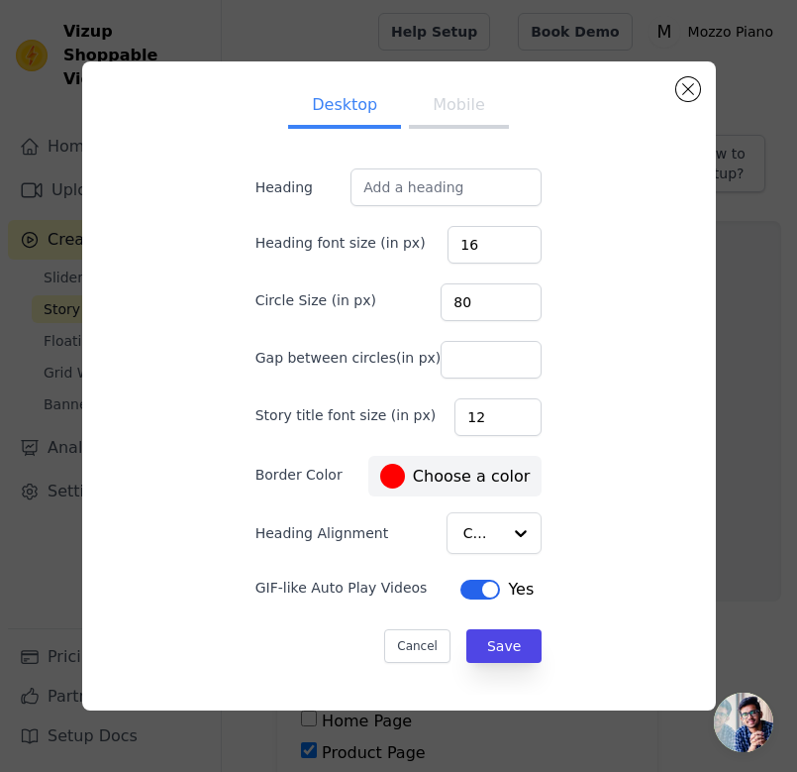
click at [426, 114] on button "Mobile" at bounding box center [458, 107] width 99 height 44
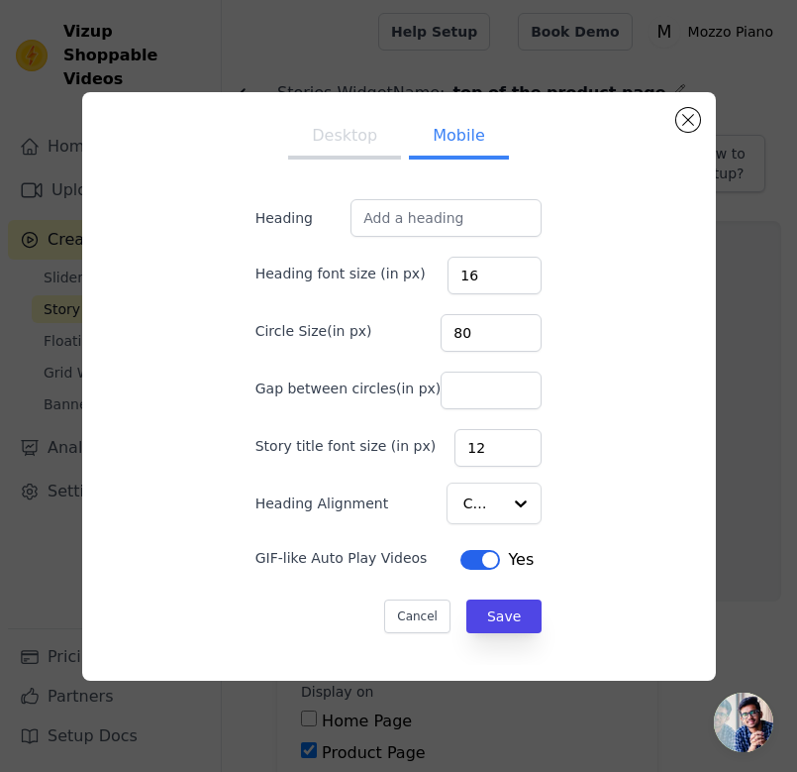
click at [743, 290] on div "Desktop Mobile Heading Heading font size (in px) 16 Circle Size(in px) 80 Gap b…" at bounding box center [399, 386] width 734 height 652
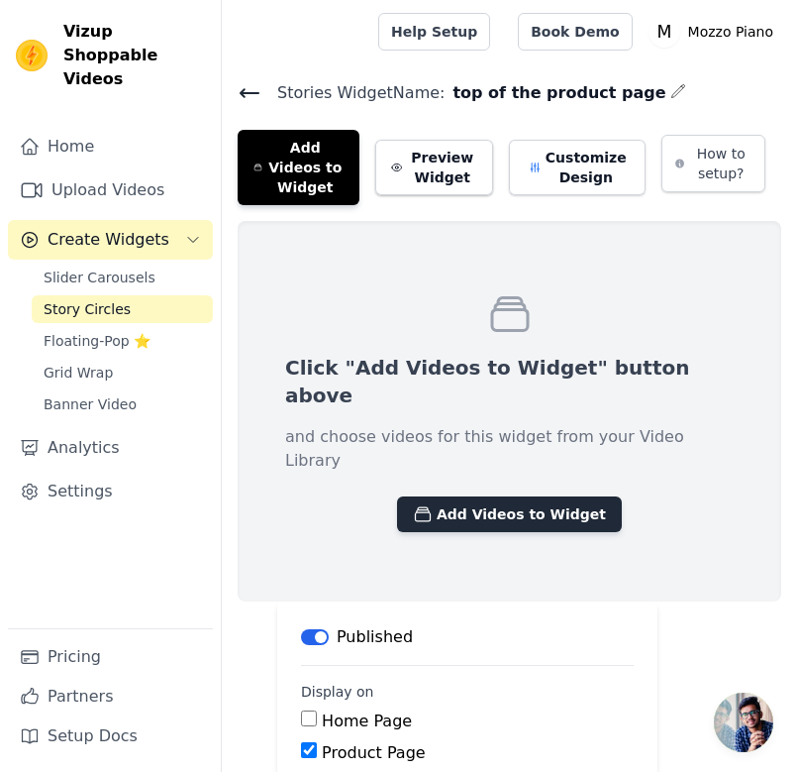
click at [456, 496] on button "Add Videos to Widget" at bounding box center [509, 514] width 225 height 36
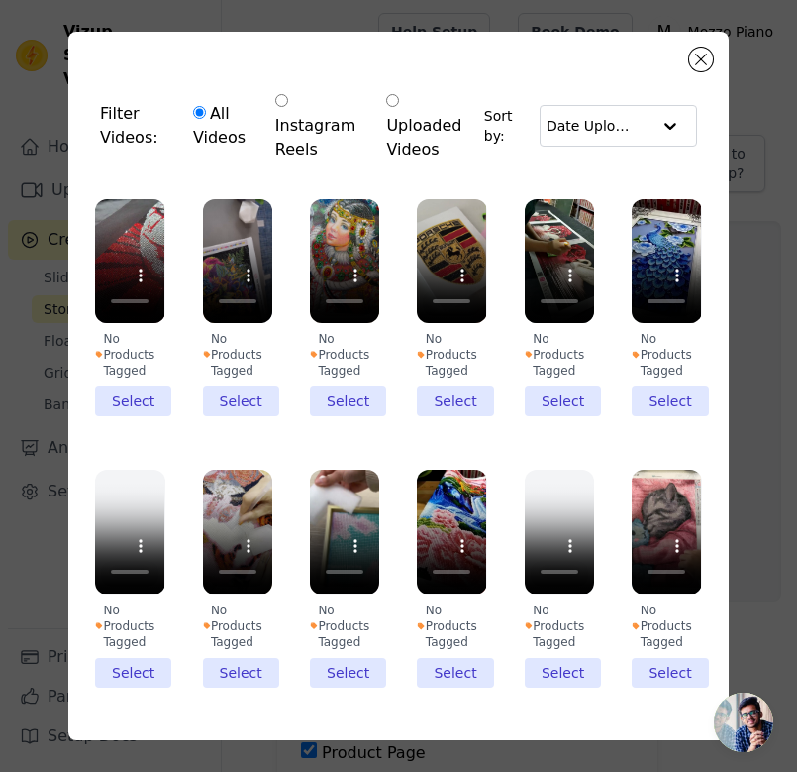
click at [742, 220] on div "Filter Videos: All Videos Instagram Reels Uploaded Videos Sort by: Date Uploade…" at bounding box center [399, 386] width 734 height 772
